Goal: Task Accomplishment & Management: Complete application form

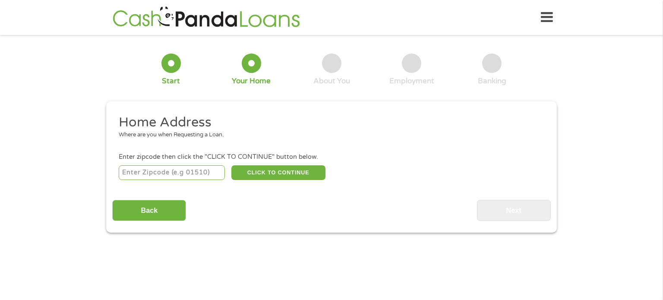
click at [193, 174] on input "number" at bounding box center [172, 172] width 107 height 15
type input "95121"
click at [284, 173] on button "CLICK TO CONTINUE" at bounding box center [278, 172] width 94 height 15
type input "95121"
type input "[GEOGRAPHIC_DATA][PERSON_NAME]"
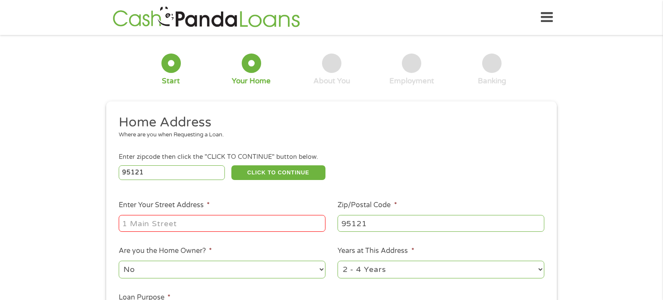
click at [259, 222] on input "Enter Your Street Address *" at bounding box center [222, 223] width 207 height 16
type input "[STREET_ADDRESS],"
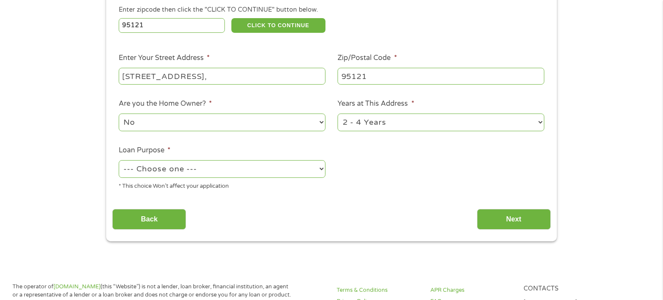
scroll to position [154, 0]
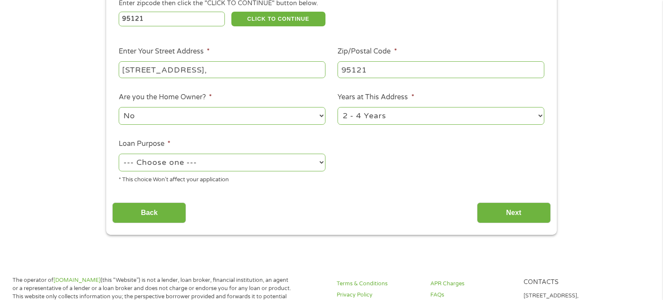
click at [249, 166] on select "--- Choose one --- Pay Bills Debt Consolidation Home Improvement Major Purchase…" at bounding box center [222, 163] width 207 height 18
select select "medicalexpenses"
click at [119, 154] on select "--- Choose one --- Pay Bills Debt Consolidation Home Improvement Major Purchase…" at bounding box center [222, 163] width 207 height 18
click at [530, 117] on select "1 Year or less 1 - 2 Years 2 - 4 Years Over 4 Years" at bounding box center [441, 116] width 207 height 18
click at [530, 116] on select "1 Year or less 1 - 2 Years 2 - 4 Years Over 4 Years" at bounding box center [441, 116] width 207 height 18
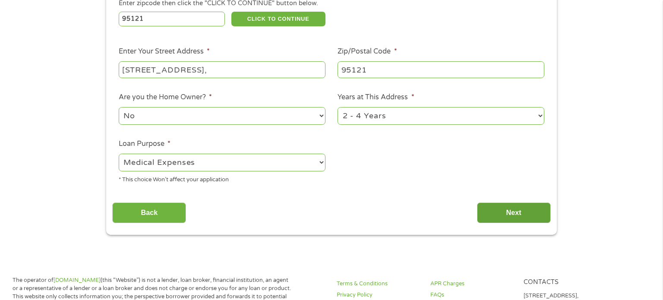
click at [517, 213] on input "Next" at bounding box center [514, 212] width 74 height 21
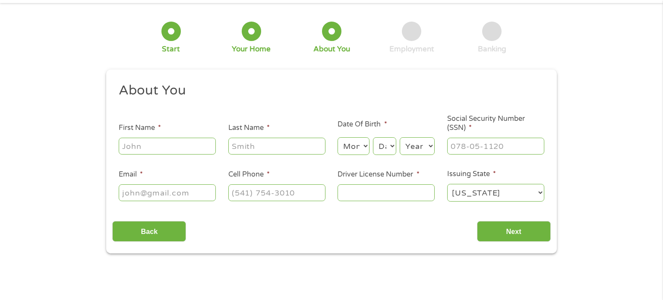
scroll to position [0, 0]
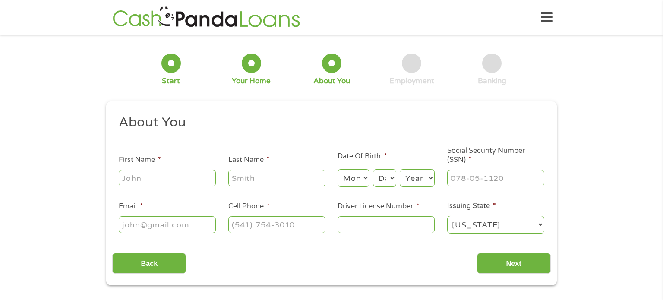
click at [202, 183] on input "First Name *" at bounding box center [167, 178] width 97 height 16
type input "[PERSON_NAME]"
type input "Pabelico"
type input "[EMAIL_ADDRESS][DOMAIN_NAME]"
type input "[PHONE_NUMBER]"
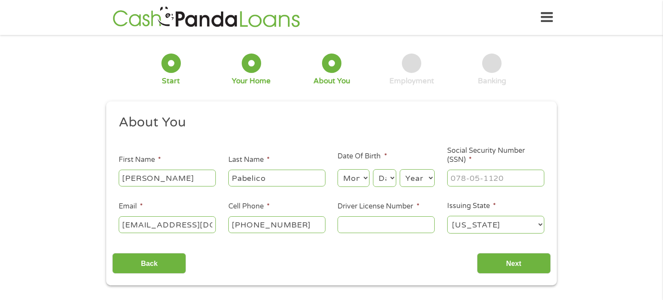
click at [296, 226] on input "[PHONE_NUMBER]" at bounding box center [276, 224] width 97 height 16
drag, startPoint x: 313, startPoint y: 226, endPoint x: 218, endPoint y: 217, distance: 94.5
click at [218, 217] on ul "About You This field is hidden when viewing the form Title * --- Choose one ---…" at bounding box center [331, 177] width 438 height 127
click at [259, 220] on input "[PHONE_NUMBER]" at bounding box center [276, 224] width 97 height 16
drag, startPoint x: 182, startPoint y: 174, endPoint x: 153, endPoint y: 190, distance: 32.7
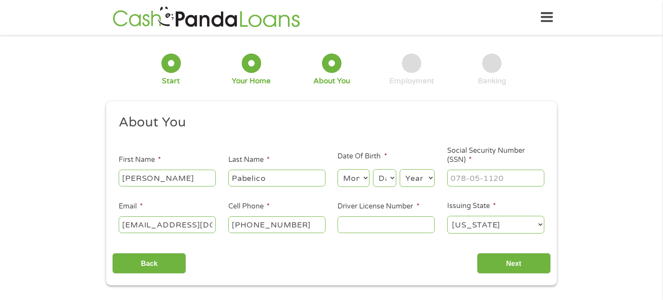
click at [119, 181] on input "[PERSON_NAME]" at bounding box center [167, 178] width 97 height 16
drag, startPoint x: 290, startPoint y: 183, endPoint x: 245, endPoint y: 188, distance: 45.1
click at [221, 183] on ul "About You This field is hidden when viewing the form Title * --- Choose one ---…" at bounding box center [331, 177] width 438 height 127
click at [361, 183] on select "Month 1 2 3 4 5 6 7 8 9 10 11 12" at bounding box center [354, 178] width 32 height 18
select select "1"
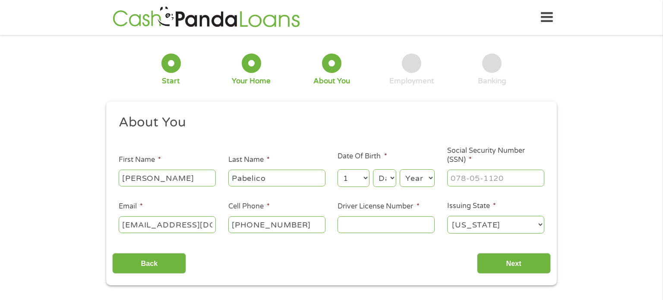
click at [338, 170] on select "Month 1 2 3 4 5 6 7 8 9 10 11 12" at bounding box center [354, 178] width 32 height 18
click at [394, 180] on select "Day 1 2 3 4 5 6 7 8 9 10 11 12 13 14 15 16 17 18 19 20 21 22 23 24 25 26 27 28 …" at bounding box center [384, 178] width 23 height 18
select select "12"
click at [373, 170] on select "Day 1 2 3 4 5 6 7 8 9 10 11 12 13 14 15 16 17 18 19 20 21 22 23 24 25 26 27 28 …" at bounding box center [384, 178] width 23 height 18
click at [424, 183] on select "Year [DATE] 2006 2005 2004 2003 2002 2001 2000 1999 1998 1997 1996 1995 1994 19…" at bounding box center [417, 178] width 35 height 18
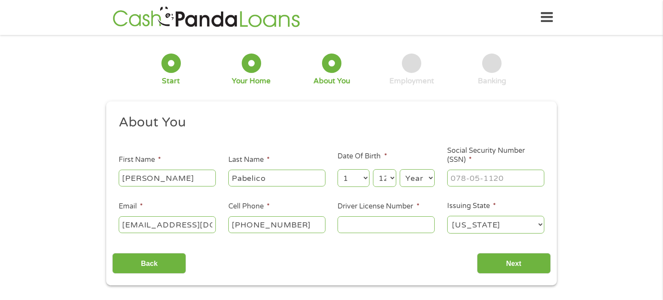
select select "1959"
click at [400, 170] on select "Year [DATE] 2006 2005 2004 2003 2002 2001 2000 1999 1998 1997 1996 1995 1994 19…" at bounding box center [417, 178] width 35 height 18
click at [478, 179] on input "___-__-____" at bounding box center [495, 178] width 97 height 16
type input "618-26-8956"
click at [270, 224] on input "[PHONE_NUMBER]" at bounding box center [276, 224] width 97 height 16
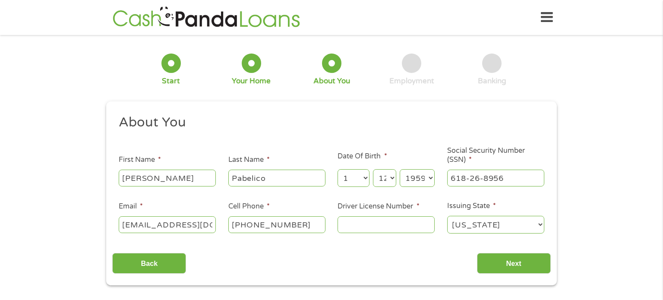
drag, startPoint x: 302, startPoint y: 227, endPoint x: 295, endPoint y: 227, distance: 6.5
click at [302, 227] on input "[PHONE_NUMBER]" at bounding box center [276, 224] width 97 height 16
drag, startPoint x: 258, startPoint y: 224, endPoint x: 297, endPoint y: 229, distance: 39.7
click at [297, 229] on input "[PHONE_NUMBER]" at bounding box center [276, 224] width 97 height 16
type input "[PHONE_NUMBER]"
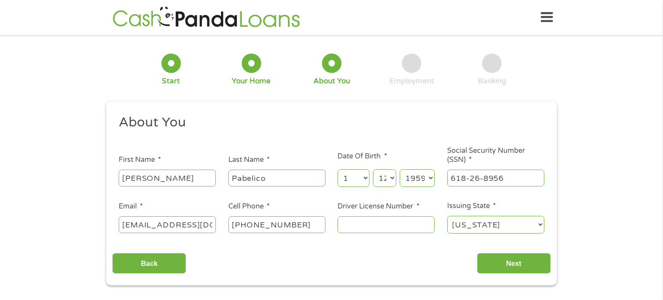
click at [374, 219] on input "Driver License Number *" at bounding box center [386, 224] width 97 height 16
type input "A6272126"
click at [511, 259] on input "Next" at bounding box center [514, 263] width 74 height 21
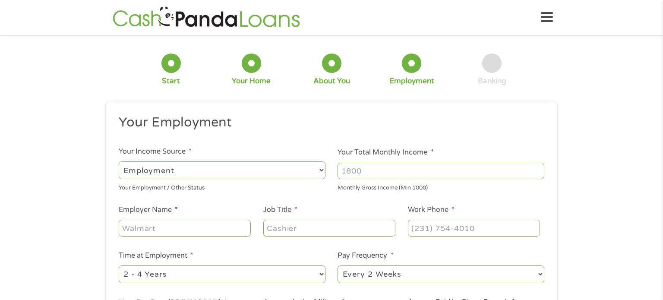
scroll to position [3, 3]
click at [409, 169] on input "Your Total Monthly Income *" at bounding box center [441, 171] width 207 height 16
type input "3200"
click at [223, 226] on input "Employer Name *" at bounding box center [185, 228] width 132 height 16
click at [224, 227] on input "Employer Name *" at bounding box center [185, 228] width 132 height 16
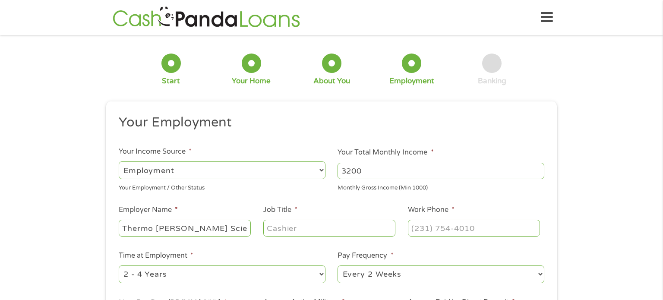
type input "Thermo [PERSON_NAME] Scientific"
click at [325, 230] on input "Job Title *" at bounding box center [329, 228] width 132 height 16
type input "Senior Tech"
click at [446, 228] on input "(___) ___-____" at bounding box center [474, 228] width 132 height 16
type input "[PHONE_NUMBER]"
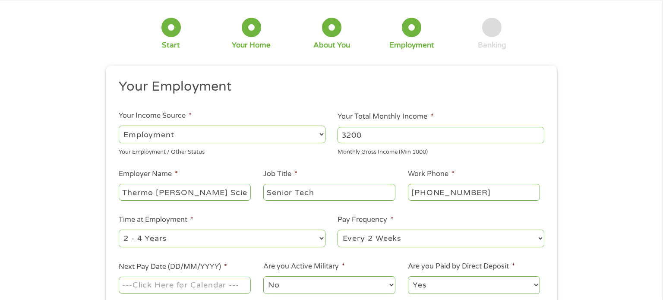
scroll to position [46, 0]
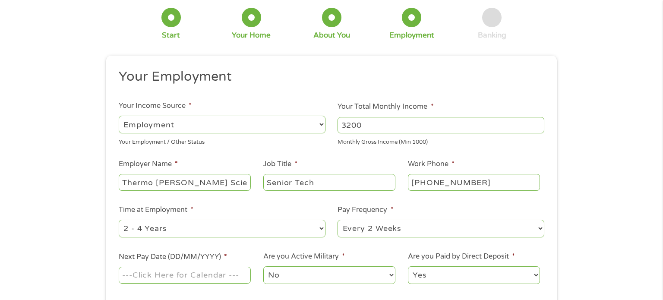
click at [313, 233] on select "--- Choose one --- 1 Year or less 1 - 2 Years 2 - 4 Years Over 4 Years" at bounding box center [222, 229] width 207 height 18
select select "60months"
click at [119, 220] on select "--- Choose one --- 1 Year or less 1 - 2 Years 2 - 4 Years Over 4 Years" at bounding box center [222, 229] width 207 height 18
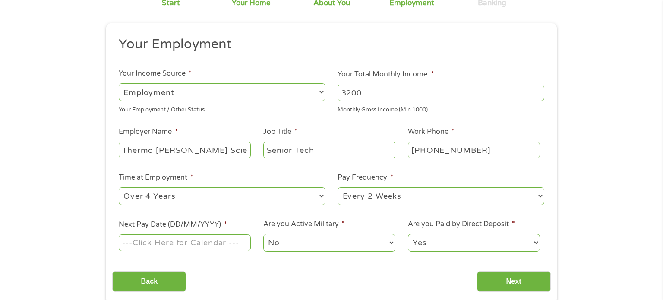
scroll to position [97, 0]
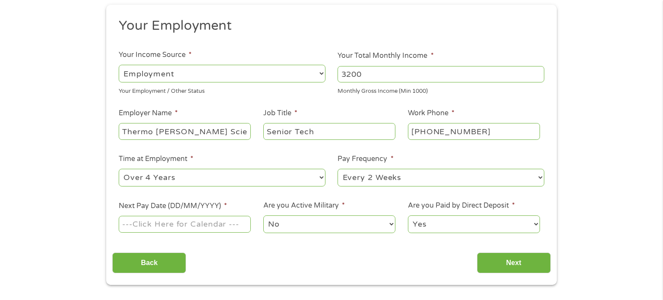
click at [240, 229] on input "Next Pay Date (DD/MM/YYYY) *" at bounding box center [185, 224] width 132 height 16
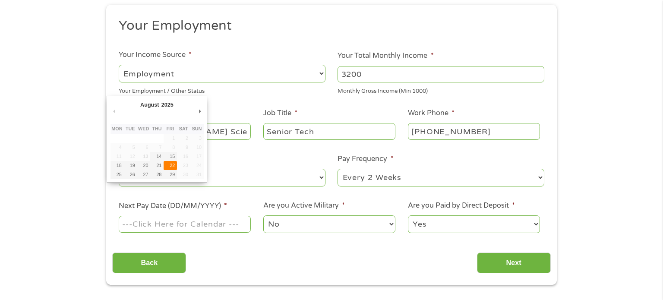
type input "[DATE]"
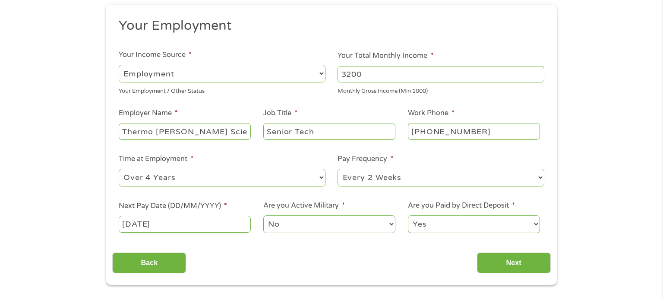
click at [320, 227] on select "No Yes" at bounding box center [329, 224] width 132 height 18
click at [263, 216] on select "No Yes" at bounding box center [329, 224] width 132 height 18
click at [521, 270] on input "Next" at bounding box center [514, 263] width 74 height 21
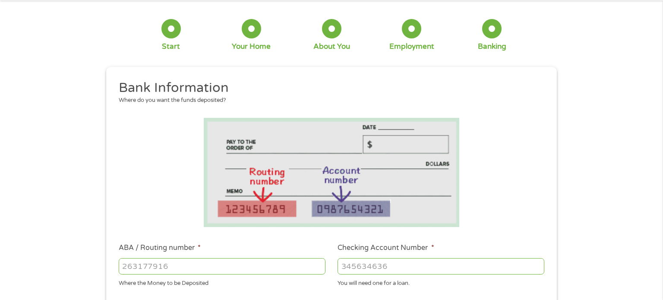
scroll to position [100, 0]
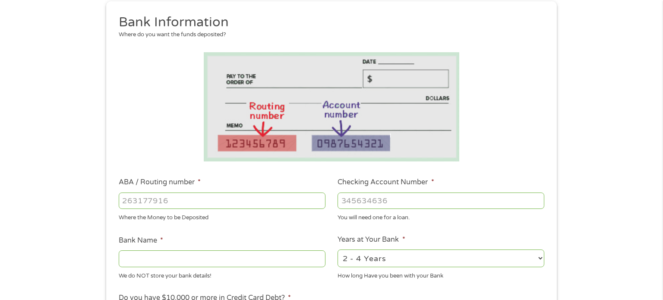
click at [240, 204] on input "ABA / Routing number *" at bounding box center [222, 201] width 207 height 16
type input "322271627"
type input "[PERSON_NAME] [PERSON_NAME] BANK NA"
type input "322271627"
click at [381, 196] on input "Checking Account Number *" at bounding box center [441, 201] width 207 height 16
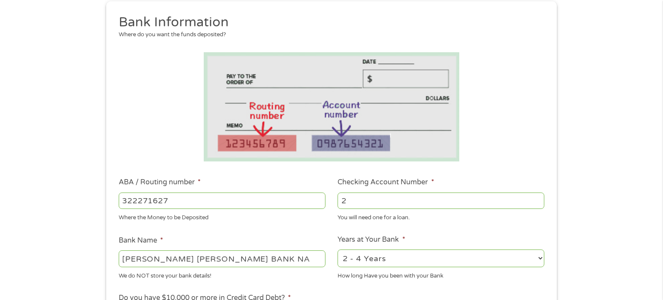
click at [601, 161] on div "1 Start 2 Your Home 3 About You 4 Employment 5 Banking 6 This field is hidden w…" at bounding box center [331, 214] width 663 height 547
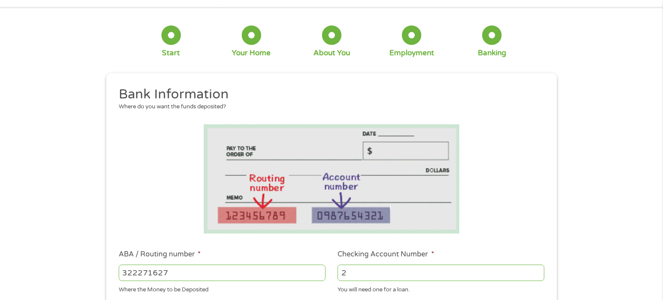
scroll to position [0, 0]
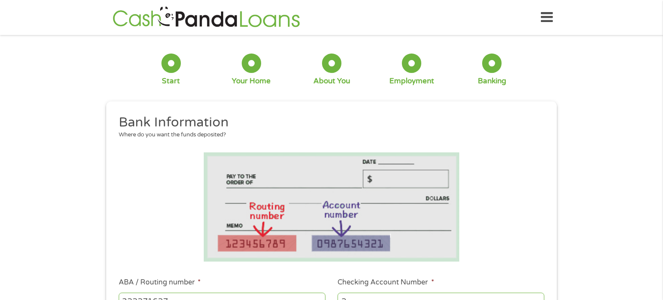
click at [511, 126] on h2 "Bank Information" at bounding box center [329, 122] width 420 height 17
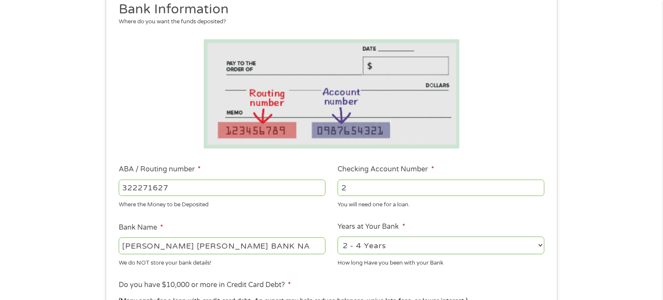
scroll to position [176, 0]
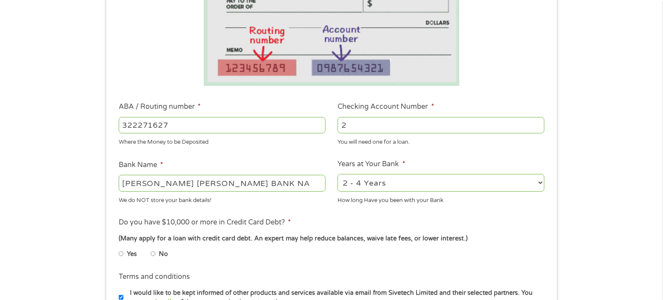
click at [352, 129] on input "2" at bounding box center [441, 125] width 207 height 16
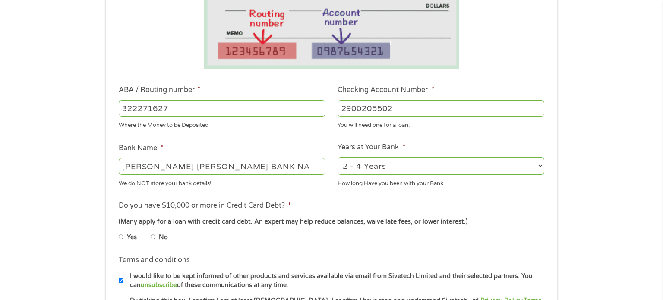
scroll to position [222, 0]
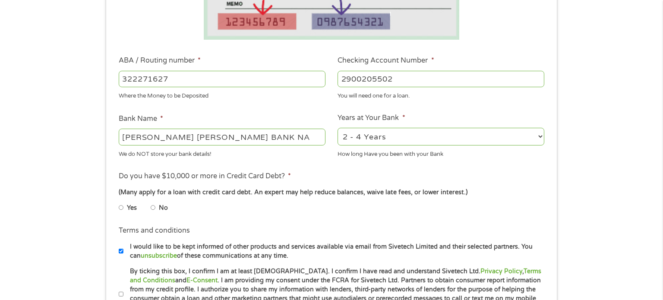
type input "2900205502"
click at [159, 211] on label "No" at bounding box center [163, 207] width 9 height 9
click at [156, 211] on input "No" at bounding box center [153, 208] width 5 height 14
radio input "true"
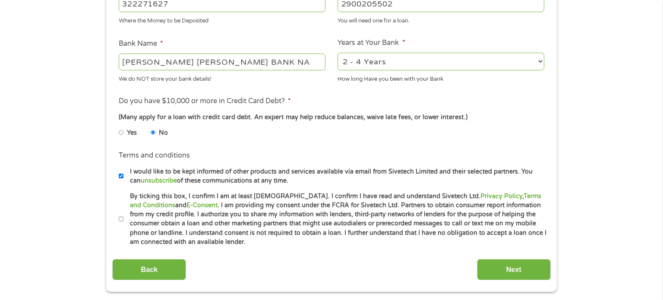
scroll to position [337, 0]
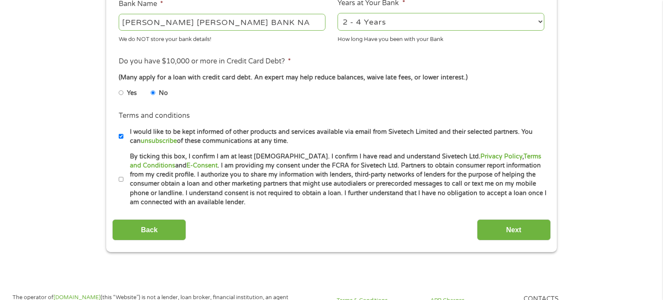
click at [120, 178] on input "By ticking this box, I confirm I am at least [DEMOGRAPHIC_DATA]. I confirm I ha…" at bounding box center [121, 180] width 5 height 14
checkbox input "true"
click at [521, 231] on input "Next" at bounding box center [514, 229] width 74 height 21
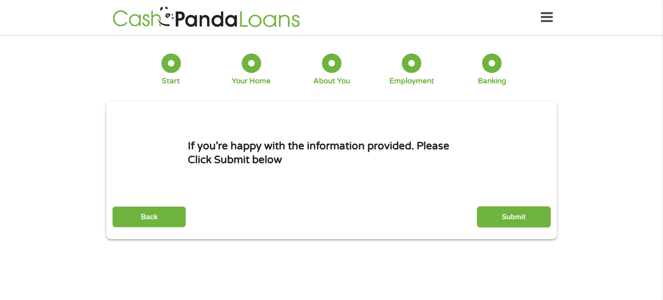
scroll to position [0, 0]
click at [518, 218] on input "Submit" at bounding box center [514, 216] width 74 height 21
